Goal: Transaction & Acquisition: Download file/media

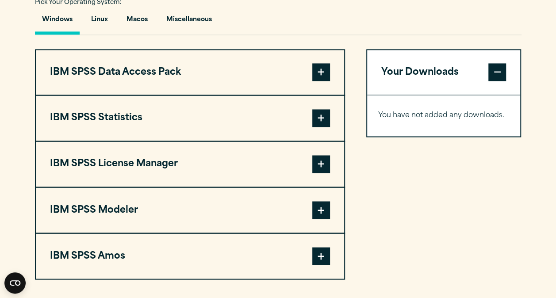
scroll to position [659, 0]
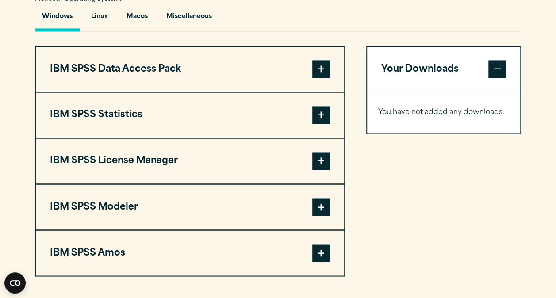
click at [316, 124] on span at bounding box center [321, 115] width 18 height 18
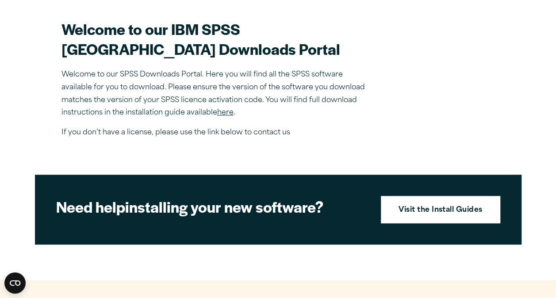
scroll to position [264, 0]
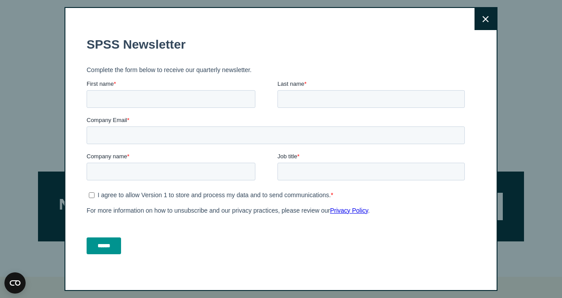
click at [484, 11] on button "Close" at bounding box center [486, 19] width 22 height 22
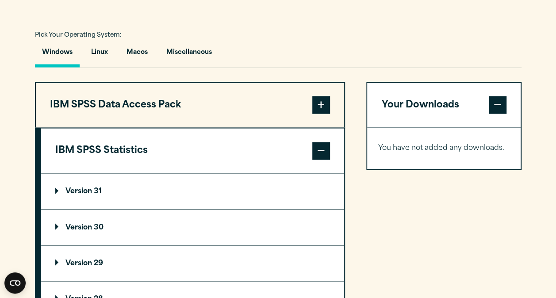
scroll to position [645, 0]
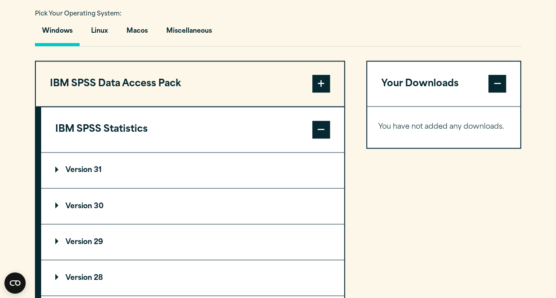
click at [82, 210] on p "Version 30" at bounding box center [79, 205] width 48 height 7
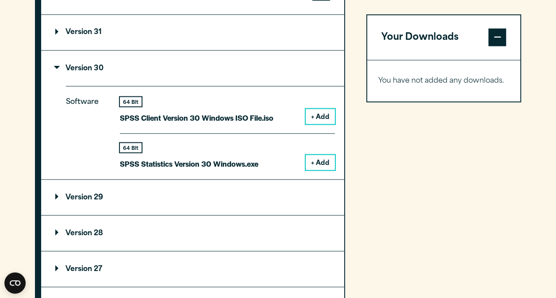
scroll to position [789, 0]
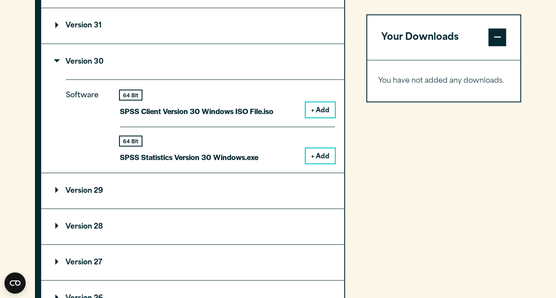
click at [310, 163] on button "+ Add" at bounding box center [319, 155] width 29 height 15
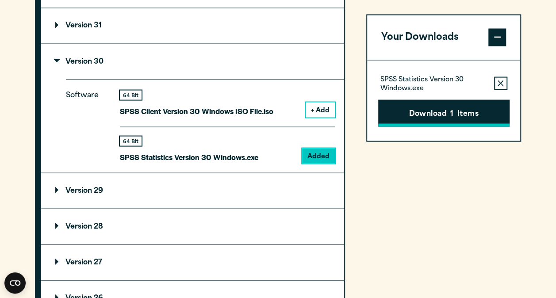
click at [426, 115] on button "Download 1 Items" at bounding box center [443, 112] width 131 height 27
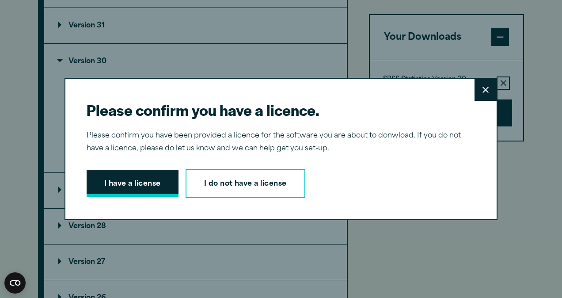
click at [150, 180] on button "I have a license" at bounding box center [133, 183] width 92 height 27
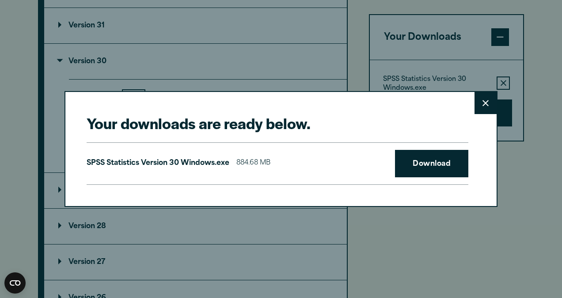
click at [490, 108] on button "Close" at bounding box center [486, 103] width 22 height 22
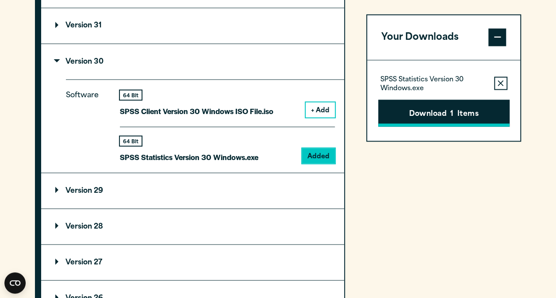
click at [469, 116] on button "Download 1 Items" at bounding box center [443, 112] width 131 height 27
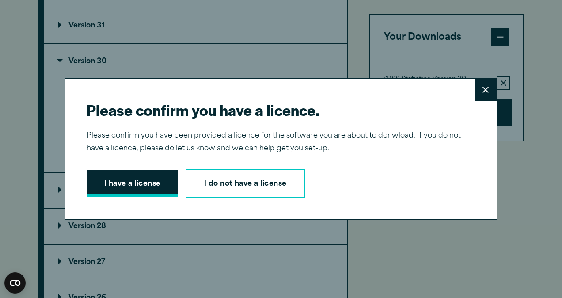
click at [139, 182] on button "I have a license" at bounding box center [133, 183] width 92 height 27
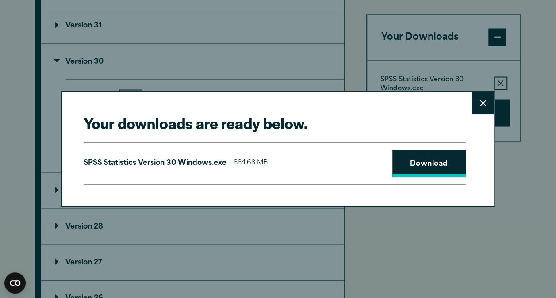
click at [435, 162] on link "Download" at bounding box center [428, 163] width 73 height 27
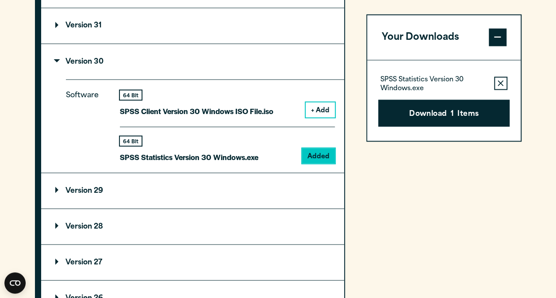
click at [513, 156] on div "Close" at bounding box center [278, 149] width 556 height 298
